Goal: Task Accomplishment & Management: Use online tool/utility

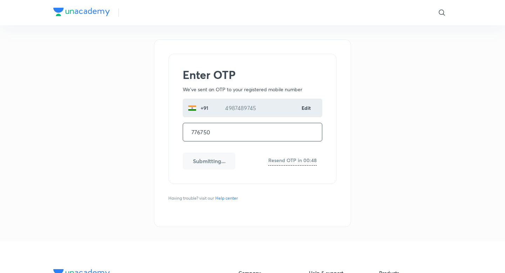
type input "776750"
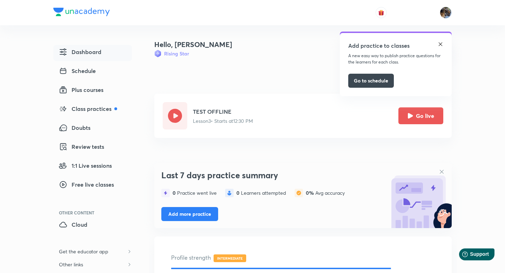
click at [222, 111] on h5 "TEST OFFLINE" at bounding box center [223, 111] width 60 height 8
click at [439, 45] on img at bounding box center [441, 44] width 6 height 6
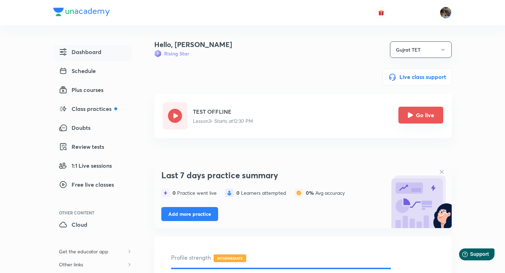
click at [419, 117] on button "Go live" at bounding box center [420, 115] width 45 height 17
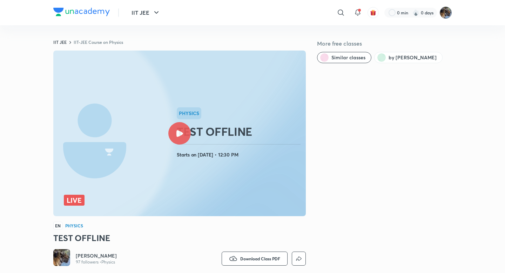
click at [448, 11] on img at bounding box center [446, 13] width 12 height 12
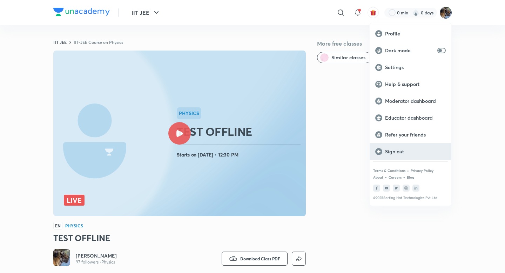
click at [387, 153] on p "Sign out" at bounding box center [415, 151] width 61 height 6
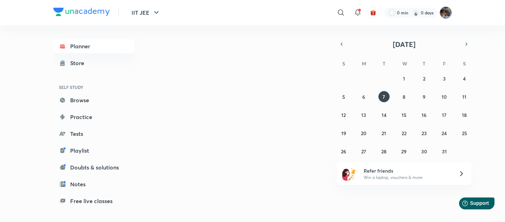
click at [450, 13] on img at bounding box center [446, 13] width 12 height 12
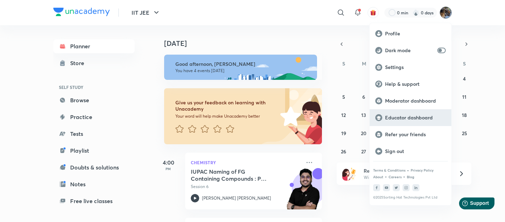
click at [390, 119] on p "Educator dashboard" at bounding box center [415, 118] width 61 height 6
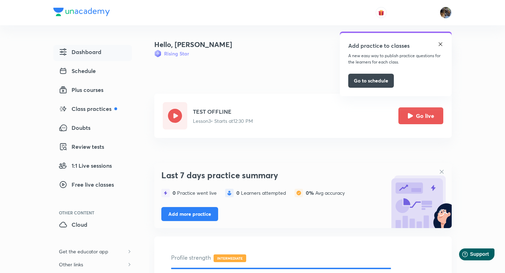
click at [437, 42] on div "Add practice to classes" at bounding box center [395, 46] width 95 height 11
click at [438, 41] on img at bounding box center [441, 44] width 6 height 6
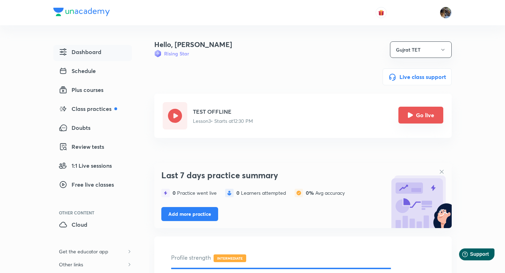
click at [422, 118] on button "Go live" at bounding box center [420, 115] width 45 height 17
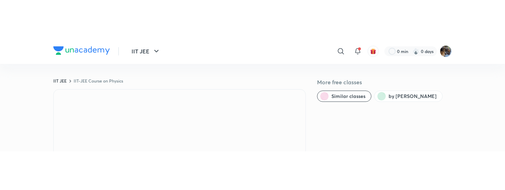
scroll to position [51, 0]
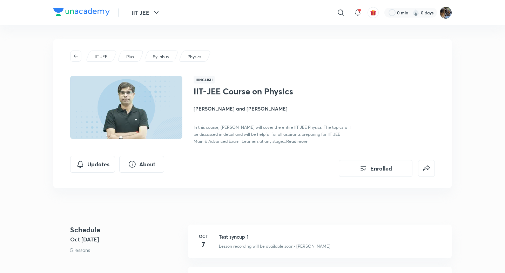
click at [449, 11] on img at bounding box center [446, 13] width 12 height 12
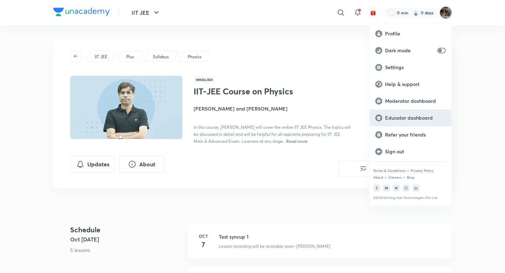
click at [398, 119] on p "Educator dashboard" at bounding box center [415, 118] width 61 height 6
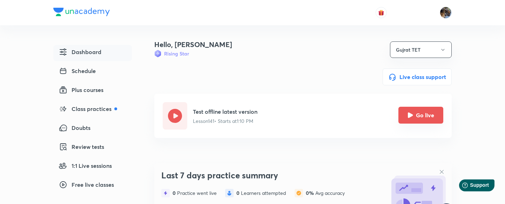
click at [422, 109] on button "Go live" at bounding box center [420, 115] width 45 height 17
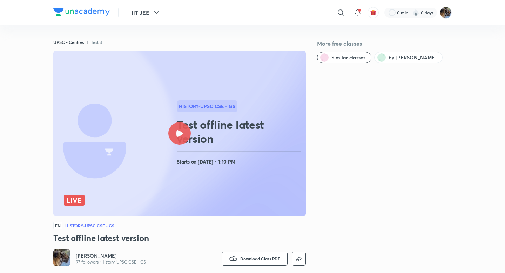
click at [182, 134] on icon at bounding box center [179, 133] width 7 height 7
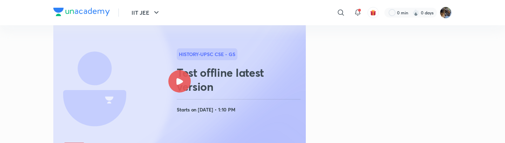
scroll to position [52, 0]
click at [187, 76] on div at bounding box center [179, 81] width 22 height 22
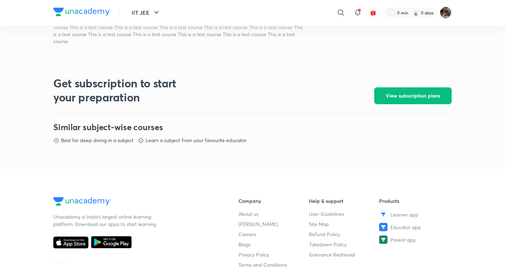
scroll to position [273, 0]
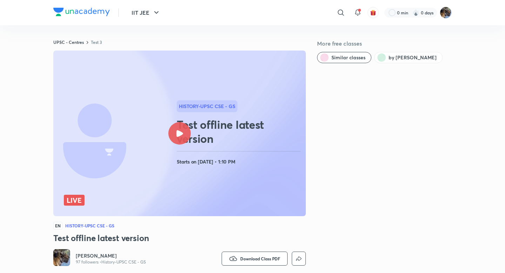
click at [366, 155] on div "More free classes Similar classes by Chayan Mehta" at bounding box center [384, 178] width 135 height 278
click at [180, 128] on div at bounding box center [179, 133] width 22 height 22
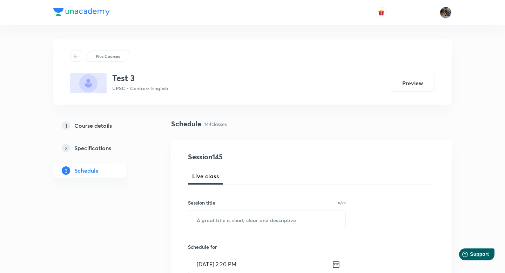
click at [369, 68] on div "Plus Courses Test 3 UPSC - Centres • English Preview" at bounding box center [252, 71] width 365 height 43
click at [448, 16] on img at bounding box center [446, 13] width 12 height 12
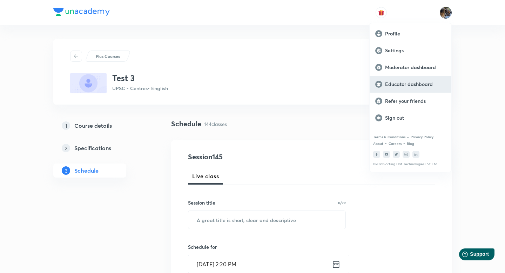
click at [402, 88] on div "Educator dashboard" at bounding box center [411, 84] width 82 height 17
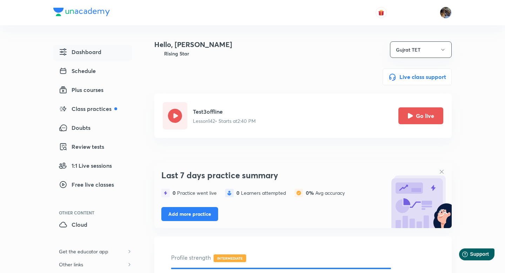
click at [335, 114] on div "Test3offline Lesson 142 • Starts at 2:40 PM Go live" at bounding box center [318, 115] width 250 height 27
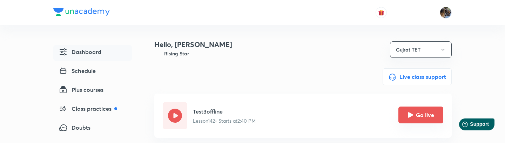
click at [425, 121] on button "Go live" at bounding box center [420, 115] width 45 height 17
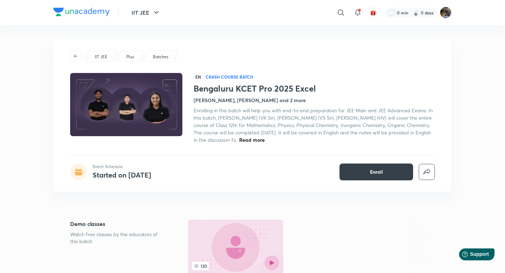
click at [352, 173] on button "Enroll" at bounding box center [376, 171] width 74 height 17
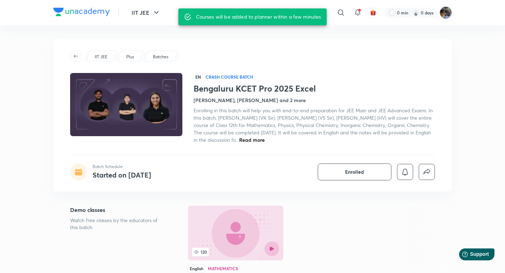
click at [444, 13] on img at bounding box center [446, 13] width 12 height 12
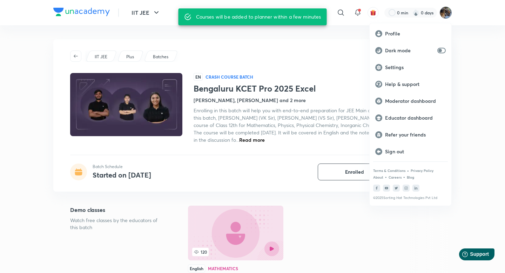
click at [445, 11] on div at bounding box center [252, 136] width 505 height 273
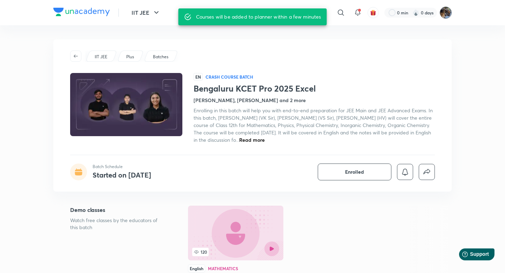
click at [445, 12] on img at bounding box center [446, 13] width 12 height 12
